Goal: Transaction & Acquisition: Purchase product/service

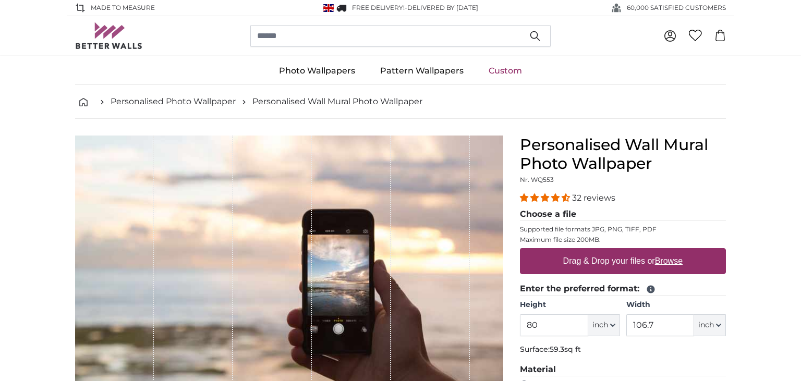
scroll to position [72, 0]
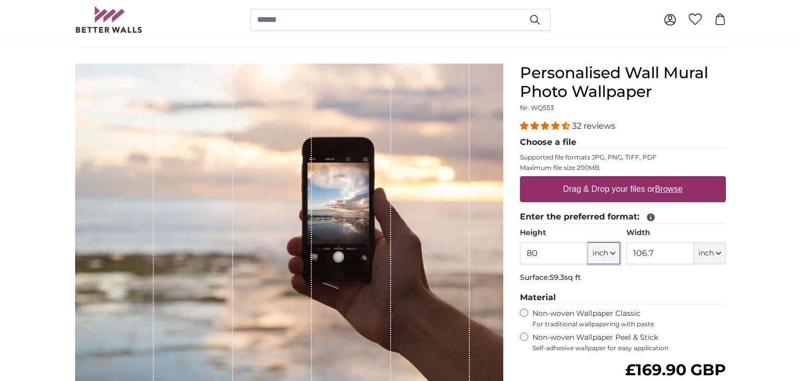
click at [608, 244] on button "inch" at bounding box center [605, 254] width 32 height 22
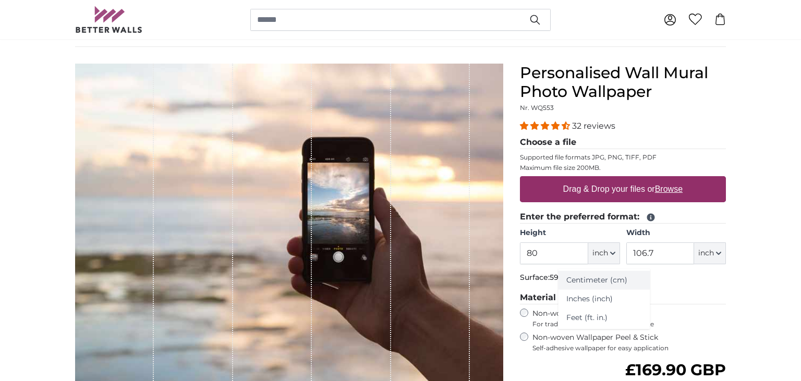
click at [594, 286] on link "Centimeter (cm)" at bounding box center [604, 280] width 92 height 19
type input "203.2"
type input "271.1"
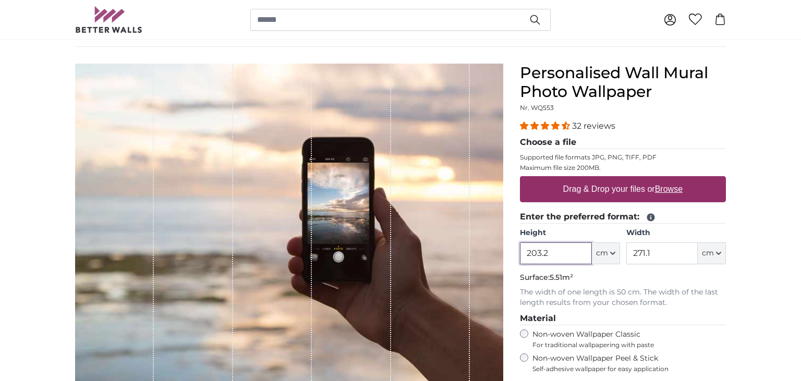
click at [560, 250] on input "203.2" at bounding box center [555, 254] width 71 height 22
drag, startPoint x: 559, startPoint y: 251, endPoint x: 487, endPoint y: 261, distance: 72.2
click at [520, 261] on input "203.2" at bounding box center [555, 254] width 71 height 22
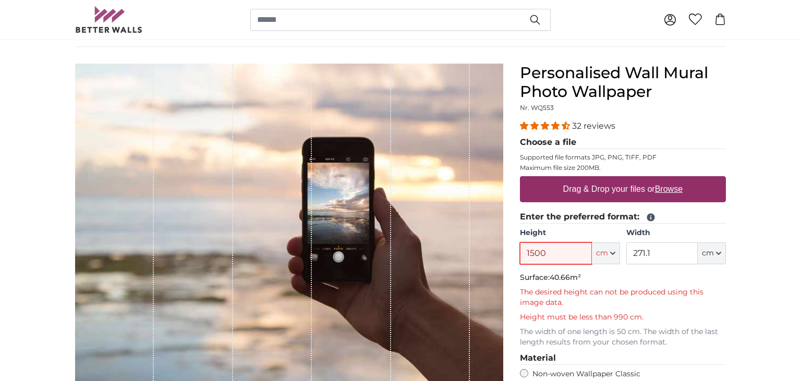
type input "1500"
click at [681, 247] on input "271.1" at bounding box center [662, 254] width 71 height 22
type input "2"
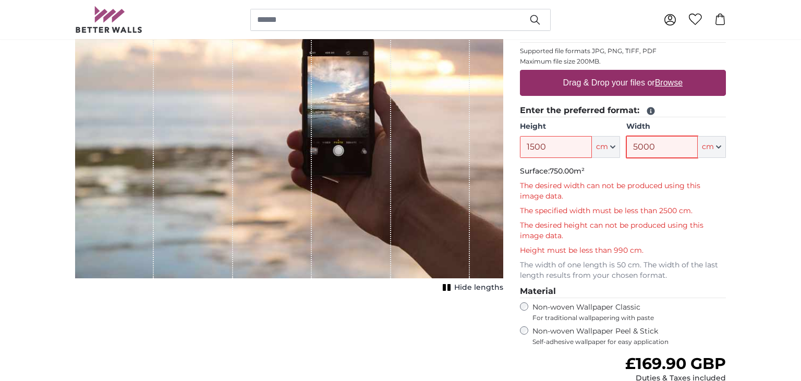
scroll to position [177, 0]
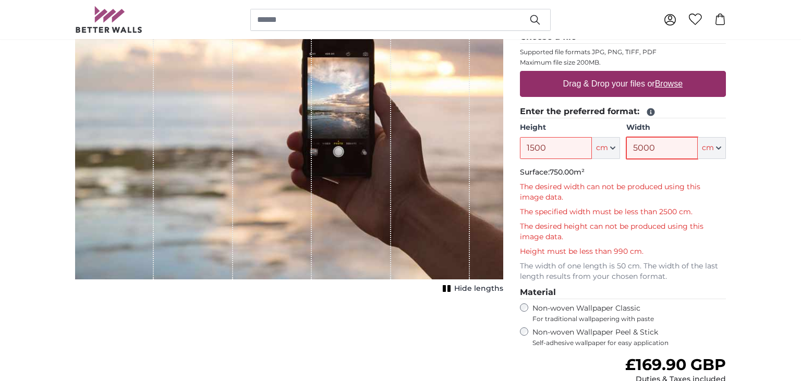
drag, startPoint x: 655, startPoint y: 147, endPoint x: 604, endPoint y: 148, distance: 51.2
click at [627, 148] on input "5000" at bounding box center [662, 148] width 71 height 22
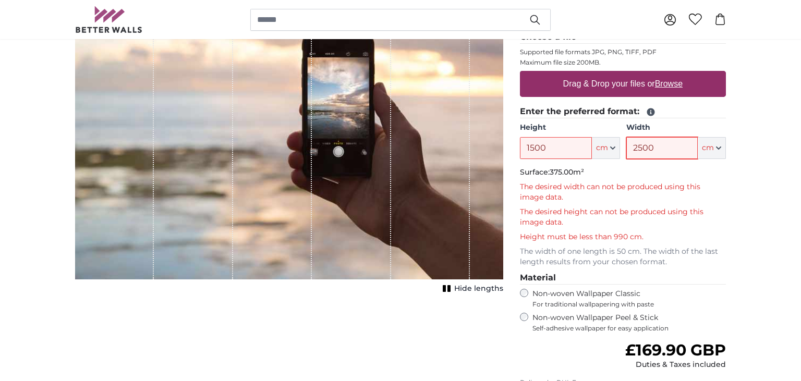
type input "2500"
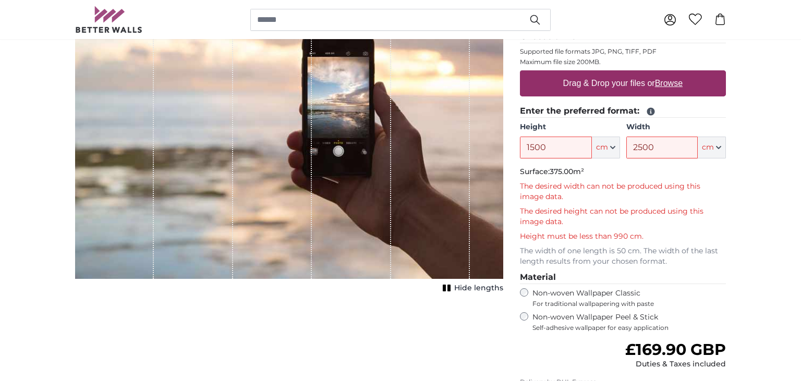
click at [689, 188] on p "The desired width can not be produced using this image data." at bounding box center [623, 192] width 206 height 21
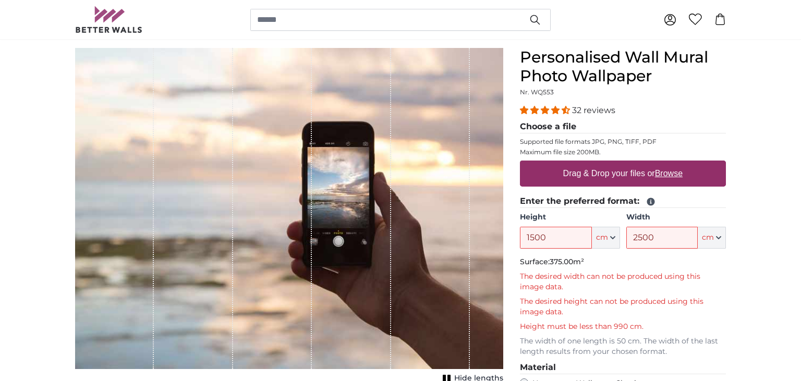
scroll to position [0, 0]
